Goal: Download file/media

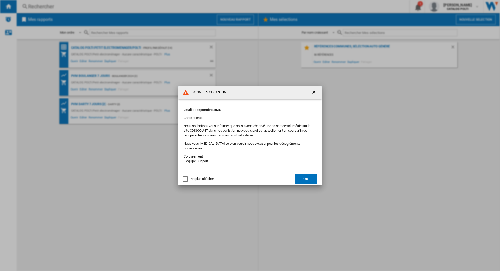
click at [312, 178] on button "OK" at bounding box center [306, 178] width 23 height 9
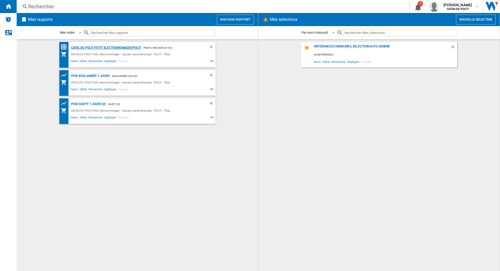
click at [97, 47] on div "CATALOG POLTI:Petit electromenager/POLTI" at bounding box center [105, 48] width 71 height 7
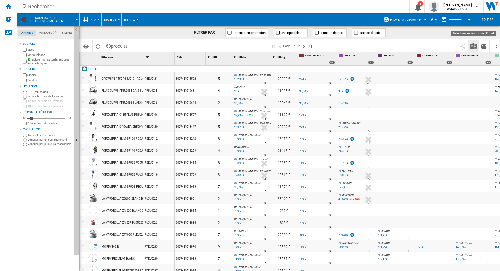
click at [474, 47] on img "Télécharger au format Excel" at bounding box center [473, 46] width 6 height 6
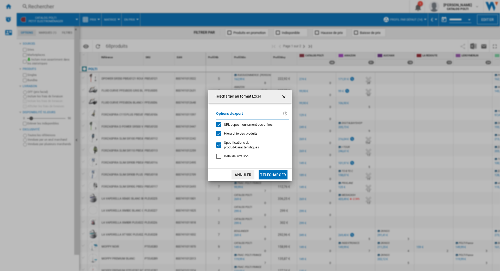
click at [220, 124] on div "URL et positionnement des offres" at bounding box center [218, 124] width 5 height 5
click at [221, 132] on div "Hiérarchie des produits" at bounding box center [218, 133] width 5 height 5
click at [217, 145] on div at bounding box center [218, 144] width 5 height 5
click at [271, 174] on button "Télécharger" at bounding box center [273, 174] width 29 height 9
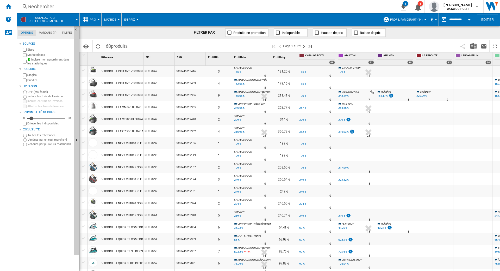
scroll to position [399, 0]
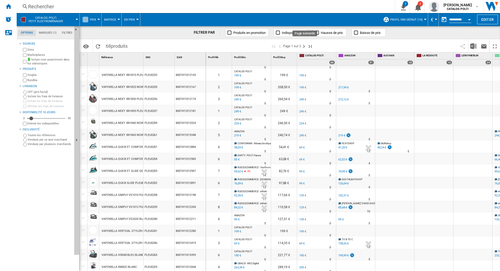
drag, startPoint x: 303, startPoint y: 47, endPoint x: 284, endPoint y: 67, distance: 27.8
click at [303, 46] on ng-md-icon "Page suivante" at bounding box center [304, 46] width 6 height 6
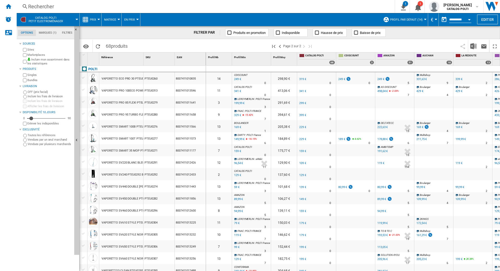
scroll to position [16, 0]
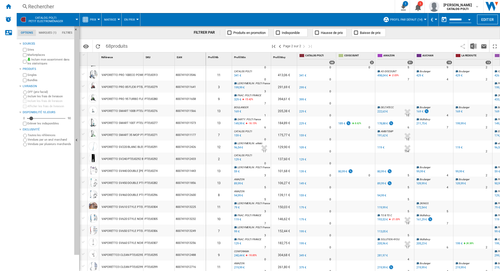
click at [235, 172] on div "59 €" at bounding box center [236, 171] width 6 height 5
click at [122, 170] on div "VAPORETTO SV440 DOUBLE BLANC VIOLET" at bounding box center [131, 171] width 59 height 12
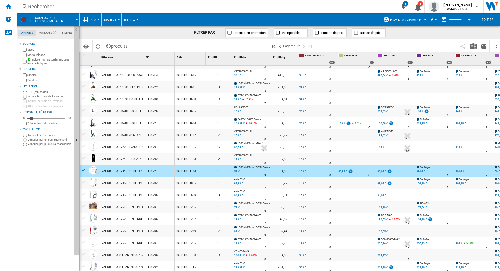
click at [110, 171] on div "VAPORETTO SV440 DOUBLE BLANC VIOLET" at bounding box center [131, 171] width 59 height 12
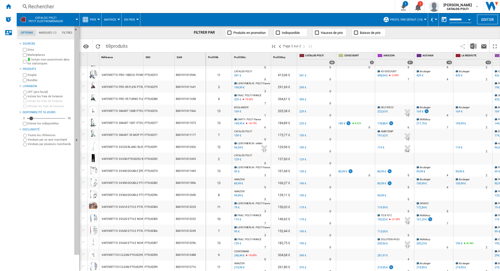
scroll to position [0, 0]
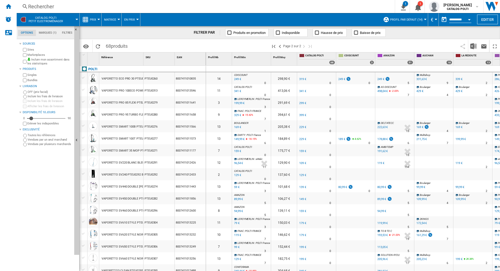
click at [241, 103] on div "199,99 €" at bounding box center [238, 103] width 11 height 5
click at [64, 33] on md-tab-item "Filtres" at bounding box center [67, 33] width 16 height 6
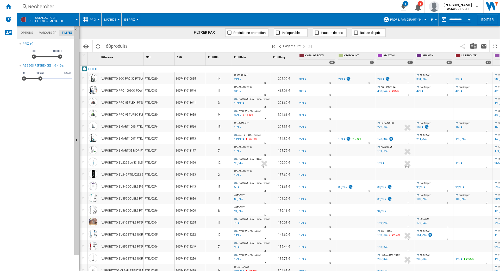
click at [28, 35] on md-tab-item "Options" at bounding box center [27, 33] width 18 height 6
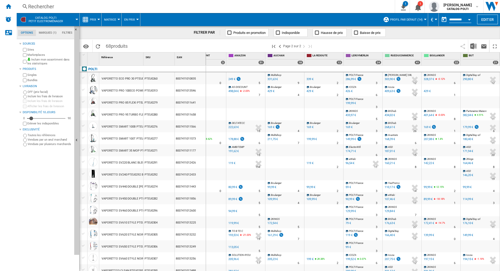
scroll to position [0, 172]
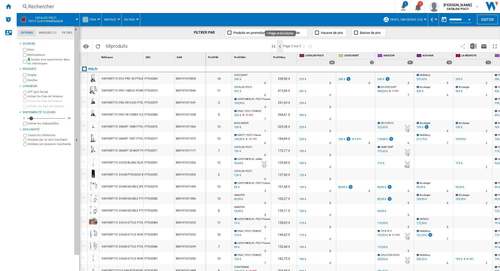
click at [279, 47] on ng-md-icon ">Page précédente" at bounding box center [280, 46] width 6 height 6
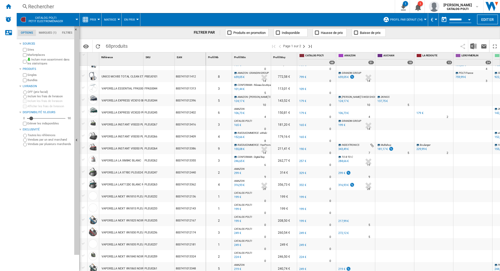
scroll to position [292, 0]
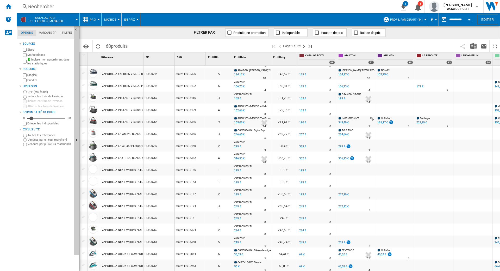
click at [238, 194] on div "199 €" at bounding box center [237, 194] width 8 height 5
click at [237, 182] on div "199 €" at bounding box center [237, 182] width 8 height 5
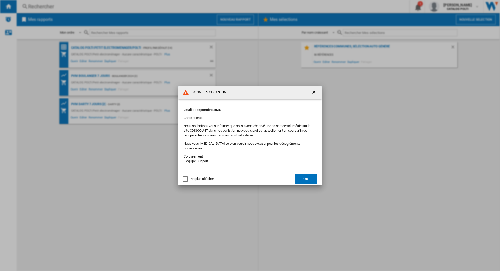
click at [309, 179] on button "OK" at bounding box center [306, 178] width 23 height 9
click at [302, 175] on button "OK" at bounding box center [306, 178] width 23 height 9
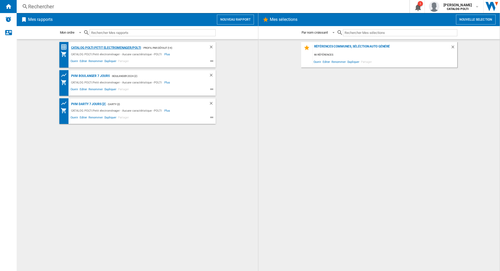
click at [113, 50] on div "CATALOG POLTI:Petit electromenager/POLTI" at bounding box center [105, 48] width 71 height 7
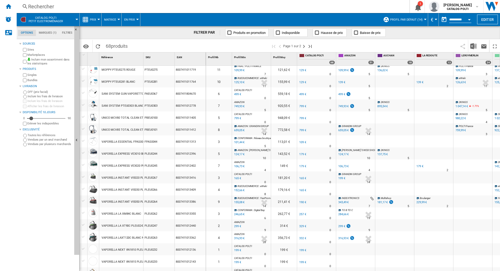
scroll to position [292, 0]
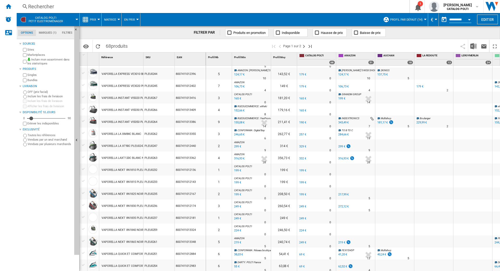
click at [236, 194] on div "199 €" at bounding box center [237, 194] width 8 height 5
